Goal: Task Accomplishment & Management: Use online tool/utility

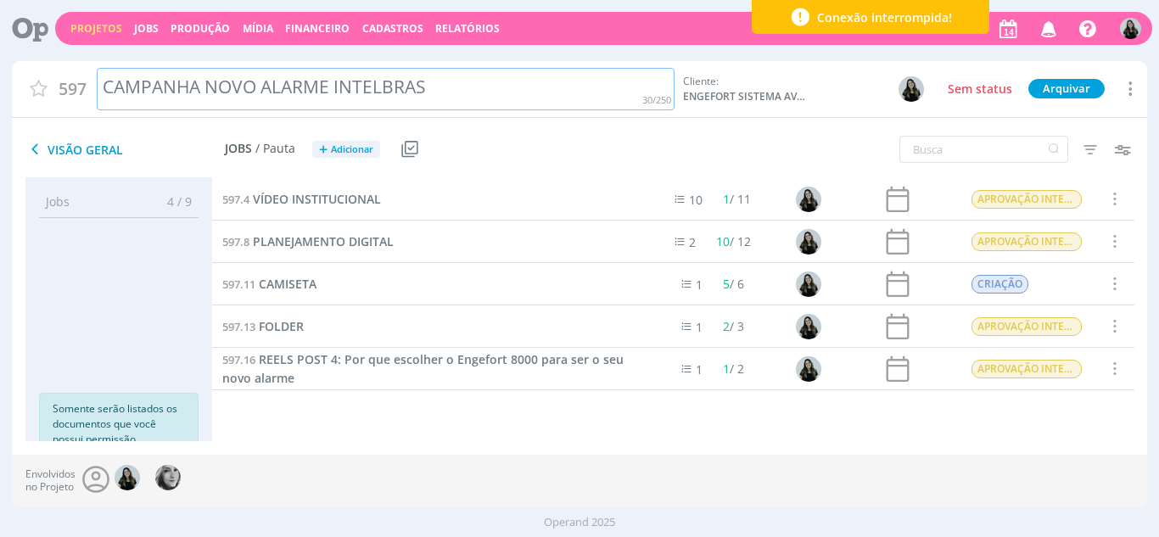
click at [469, 100] on div "CAMPANHA NOVO ALARME INTELBRAS" at bounding box center [385, 89] width 577 height 43
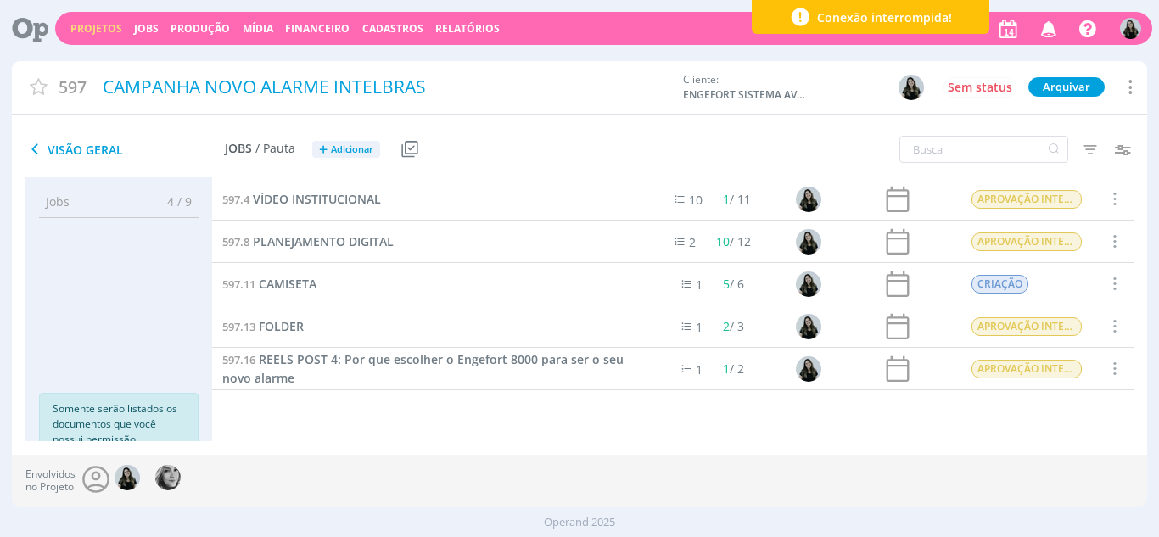
click at [545, 149] on div "Visão Geral Jobs / Pauta + Adicionar Usar Job de template Criar template a part…" at bounding box center [390, 150] width 757 height 42
click at [1034, 34] on icon "button" at bounding box center [1049, 28] width 30 height 29
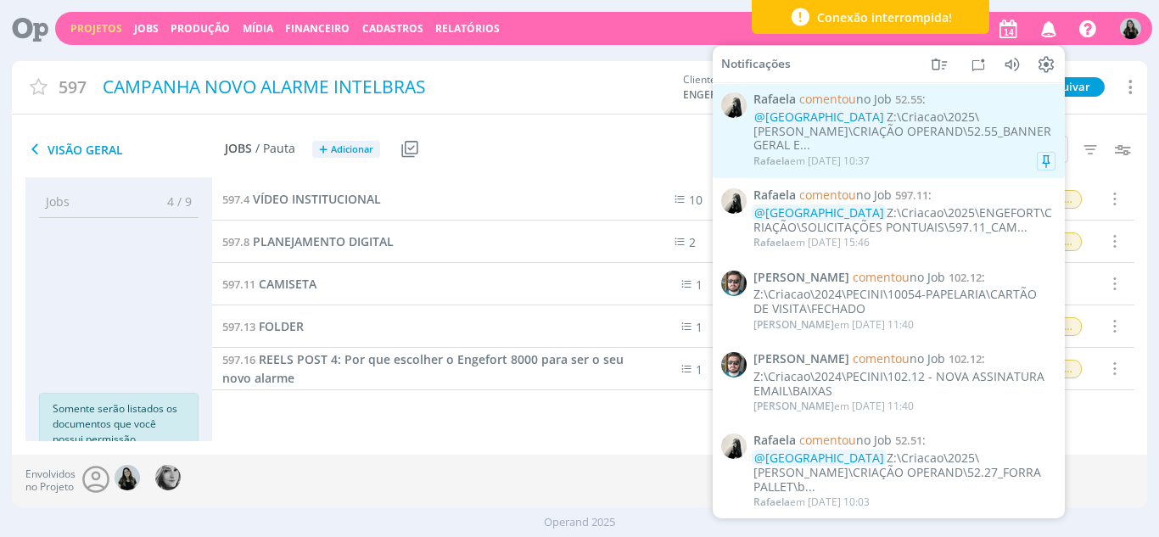
click at [896, 131] on div "@[GEOGRAPHIC_DATA] Z:\Criacao\2025\[PERSON_NAME]\CRIAÇÃO OPERAND\52.55_BANNER G…" at bounding box center [904, 131] width 302 height 42
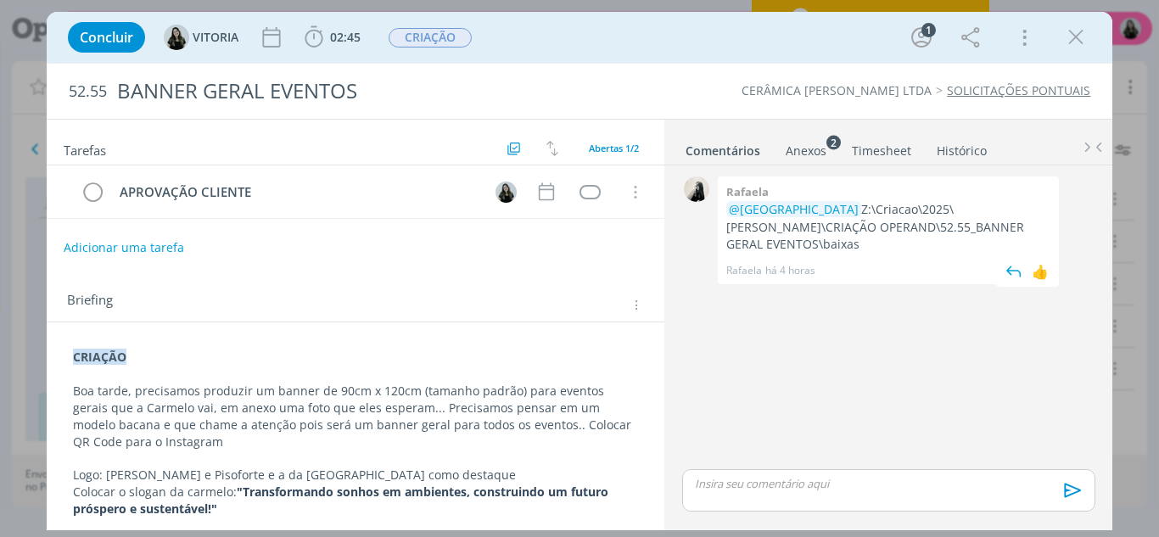
click at [829, 216] on p "@[GEOGRAPHIC_DATA] Z:\Criacao\2025\[PERSON_NAME]\CRIAÇÃO OPERAND\52.55_BANNER G…" at bounding box center [888, 227] width 324 height 52
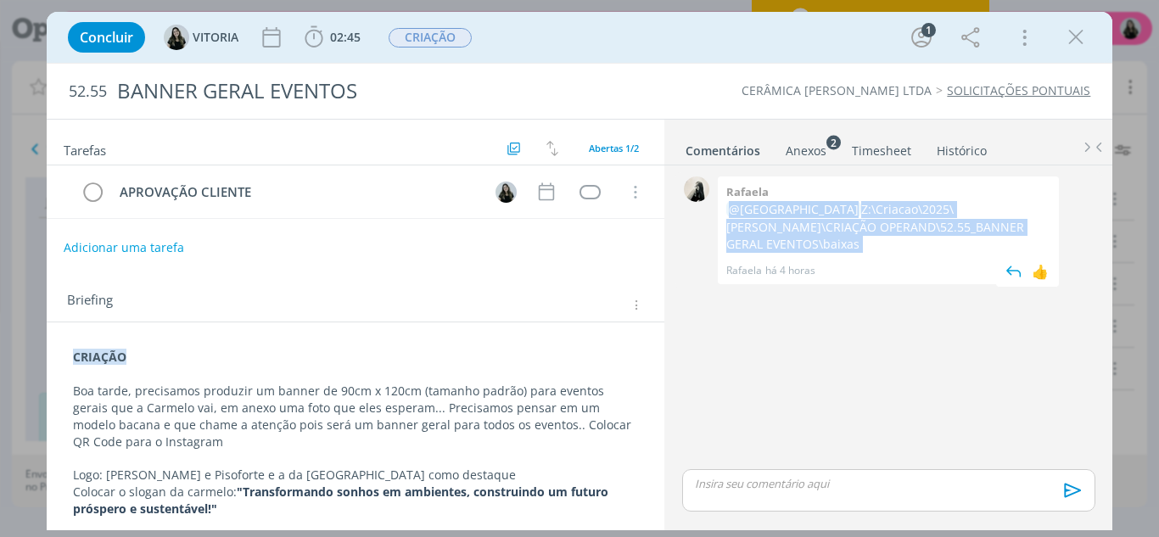
click at [829, 216] on p "@[GEOGRAPHIC_DATA] Z:\Criacao\2025\[PERSON_NAME]\CRIAÇÃO OPERAND\52.55_BANNER G…" at bounding box center [888, 227] width 324 height 52
drag, startPoint x: 788, startPoint y: 212, endPoint x: 1026, endPoint y: 231, distance: 238.3
click at [1026, 231] on p "@[GEOGRAPHIC_DATA] Z:\Criacao\2025\[PERSON_NAME]\CRIAÇÃO OPERAND\52.55_BANNER G…" at bounding box center [888, 227] width 324 height 52
copy p "Z:\Criacao\2025\[PERSON_NAME]\CRIAÇÃO OPERAND\52.55_BANNER GERAL EVENTOS\baixas"
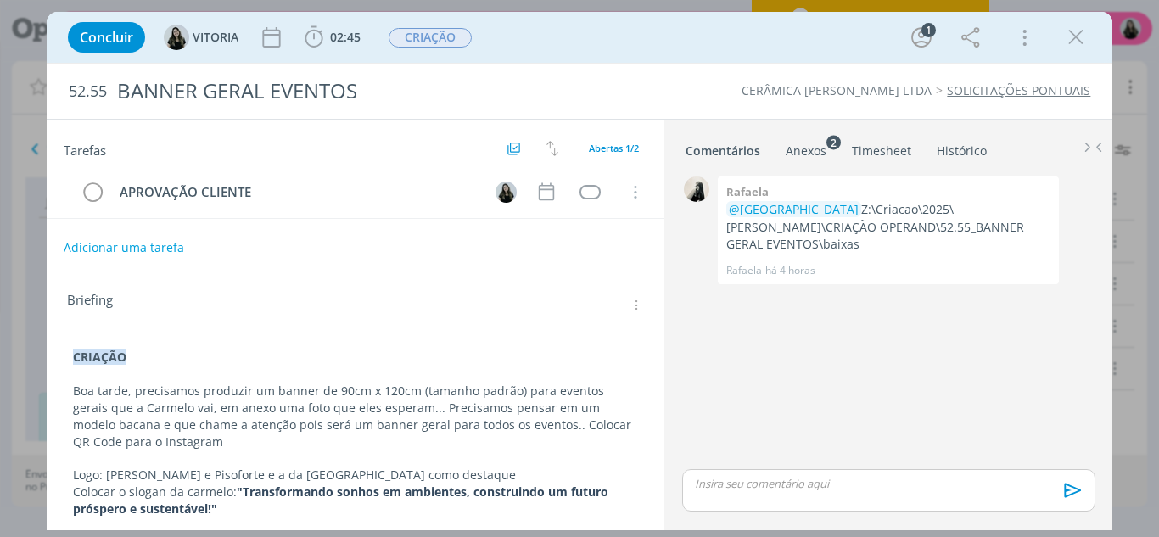
click at [730, 319] on div "0 [PERSON_NAME] @[GEOGRAPHIC_DATA] Z:\Criacao\2025\[PERSON_NAME]\CRIAÇÃO OPERAN…" at bounding box center [888, 319] width 426 height 294
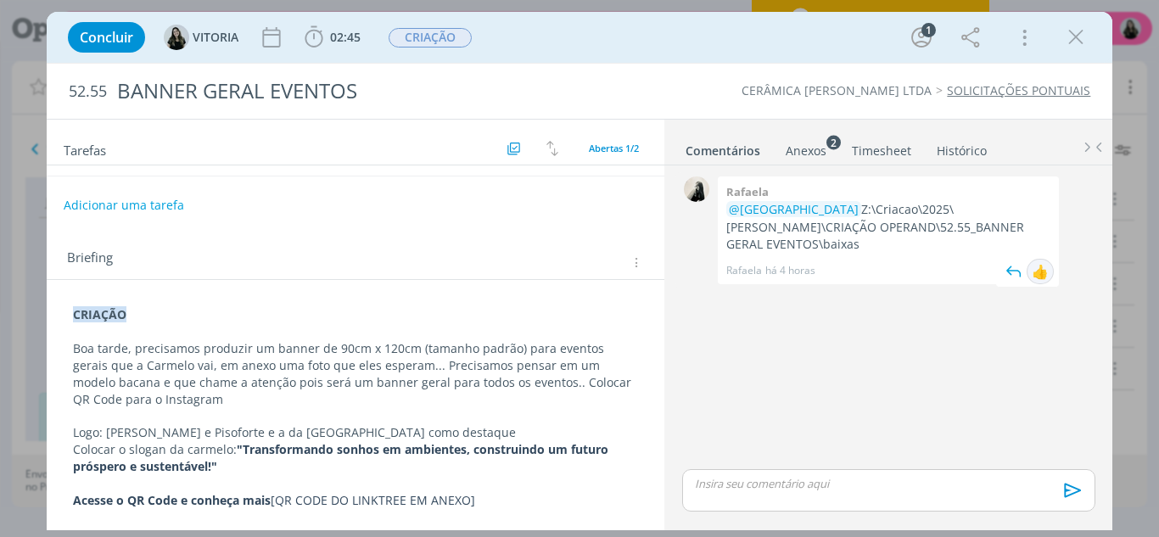
click at [1041, 261] on div "👍" at bounding box center [1040, 271] width 17 height 20
click at [1076, 45] on icon "dialog" at bounding box center [1075, 37] width 25 height 25
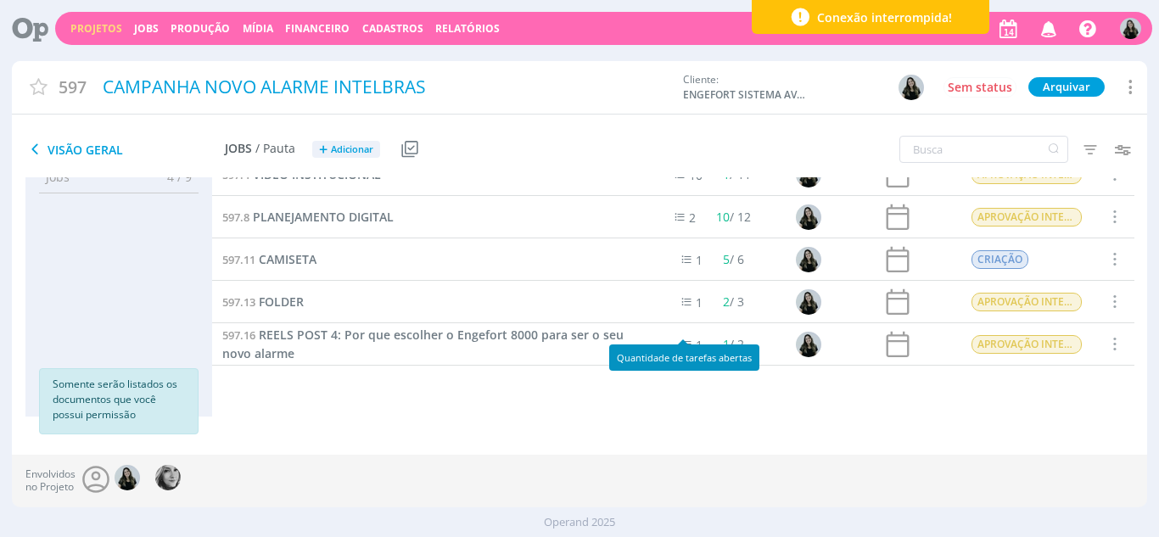
scroll to position [24, 0]
click at [285, 305] on span "FOLDER" at bounding box center [281, 302] width 45 height 16
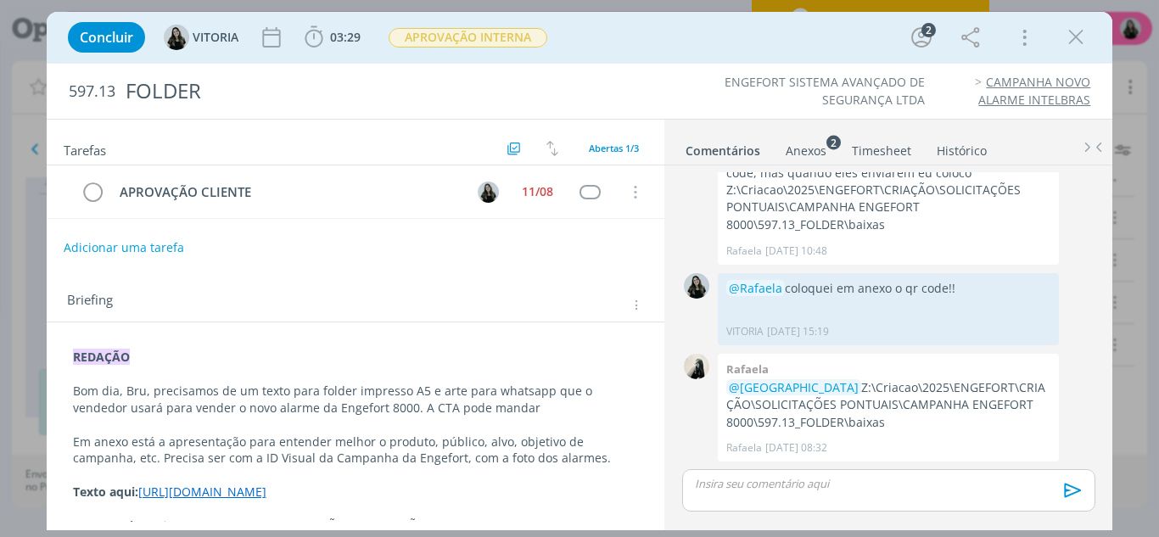
click at [738, 481] on p "dialog" at bounding box center [888, 483] width 385 height 15
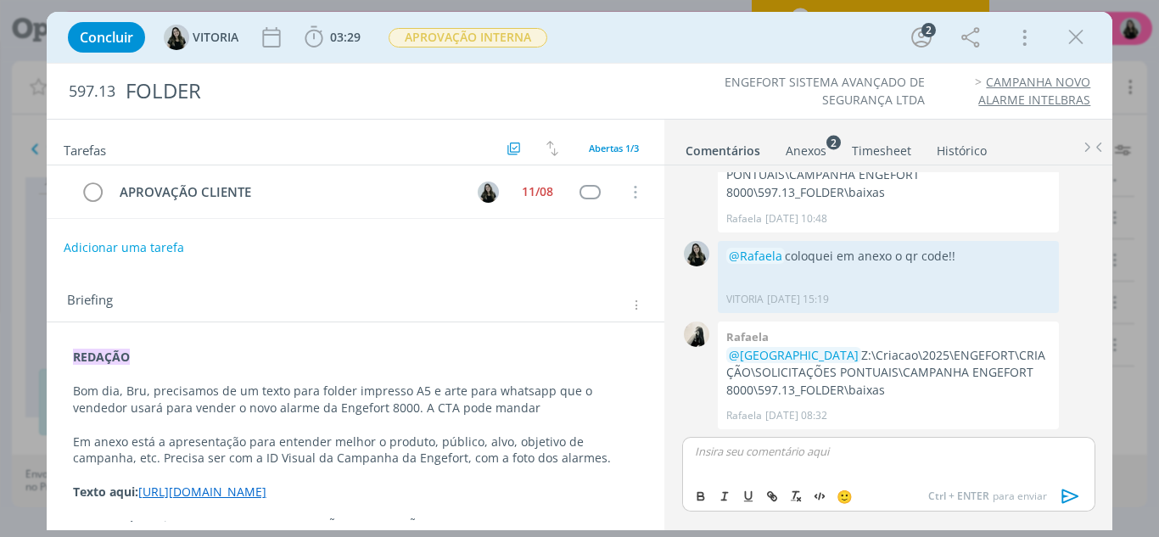
scroll to position [221, 0]
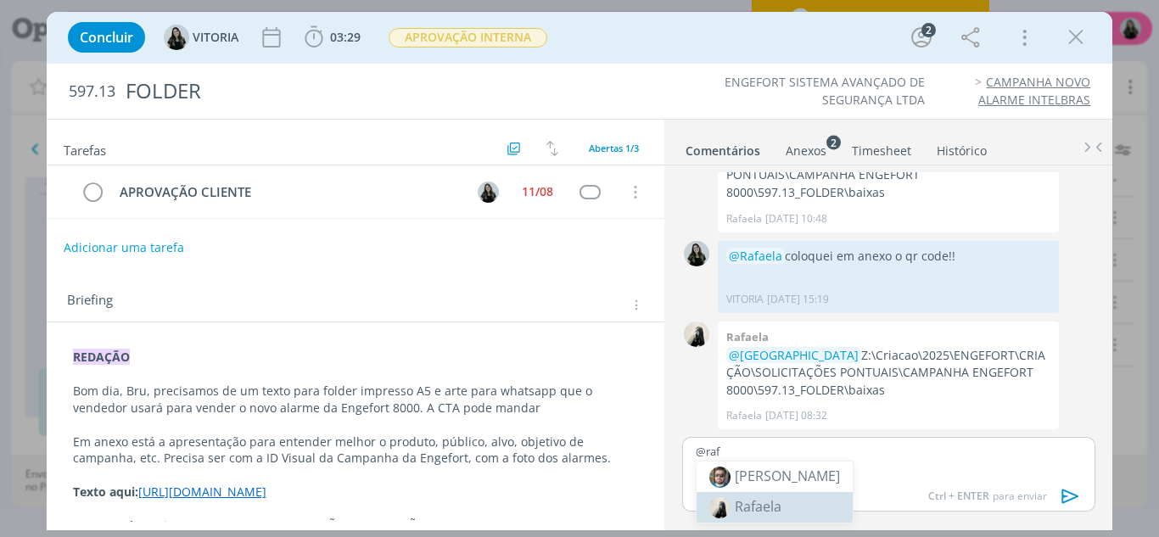
click at [748, 514] on span "Rafaela" at bounding box center [758, 506] width 47 height 19
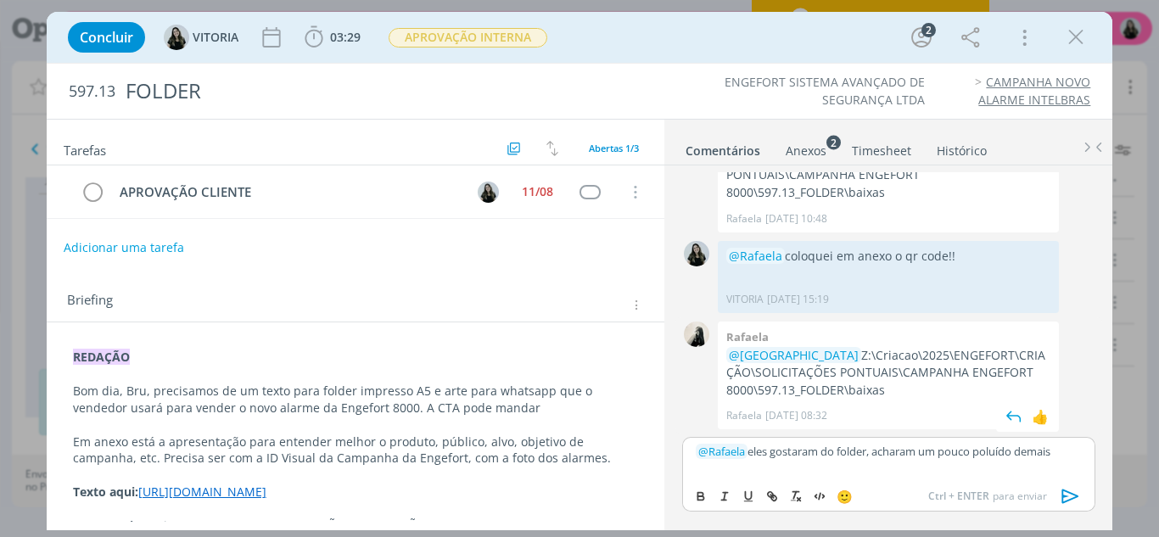
drag, startPoint x: 902, startPoint y: 398, endPoint x: 722, endPoint y: 355, distance: 185.0
click at [722, 355] on div "[PERSON_NAME] @[GEOGRAPHIC_DATA] Z:\Criacao\2025\ENGEFORT\CRIAÇÃO\SOLICITAÇÕES …" at bounding box center [888, 376] width 341 height 108
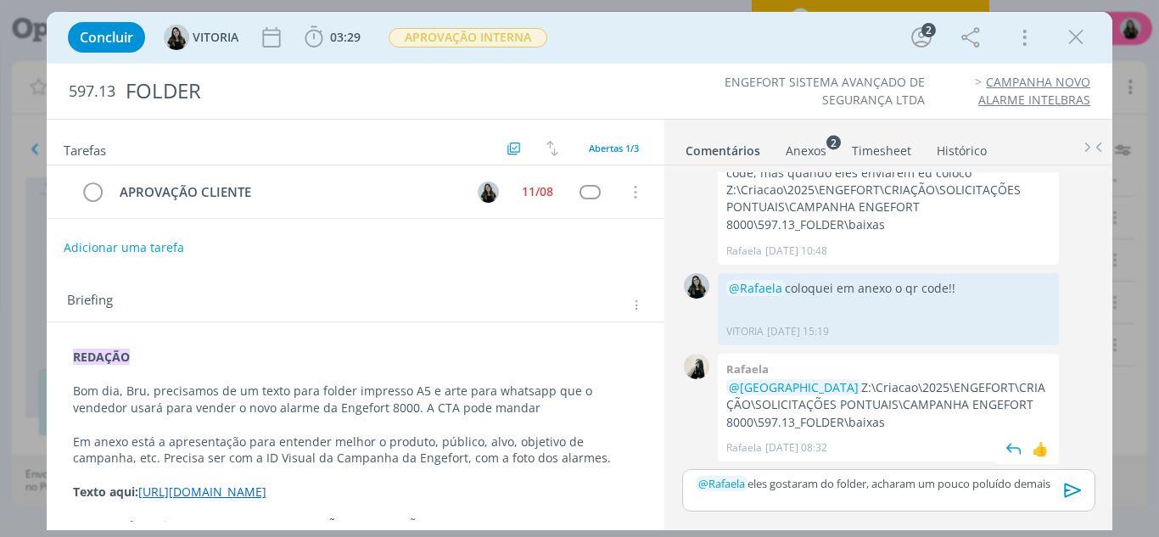
scroll to position [188, 0]
copy p "Z:\Criacao\2025\ENGEFORT\CRIAÇÃO\SOLICITAÇÕES PONTUAIS\CAMPANHA ENGEFORT 8000\5…"
